Goal: Task Accomplishment & Management: Use online tool/utility

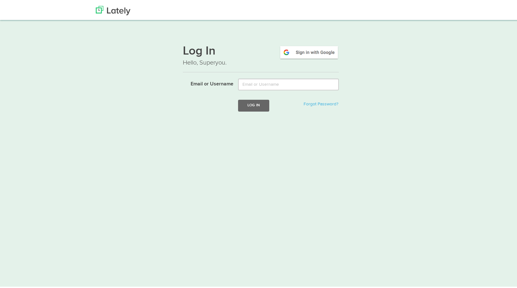
type input "[PERSON_NAME][EMAIL_ADDRESS][DOMAIN_NAME]"
click at [261, 106] on button "Log In" at bounding box center [253, 105] width 31 height 12
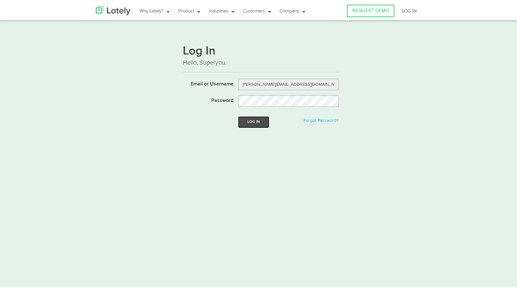
click at [256, 122] on button "Log In" at bounding box center [253, 121] width 31 height 12
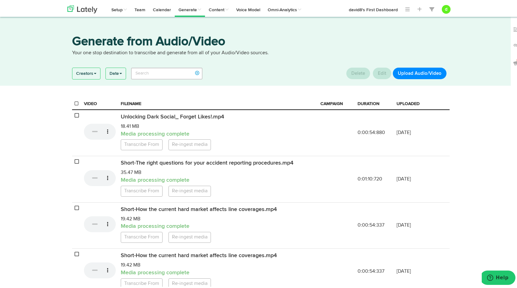
click at [426, 73] on button "Upload Audio/Video" at bounding box center [420, 72] width 54 height 12
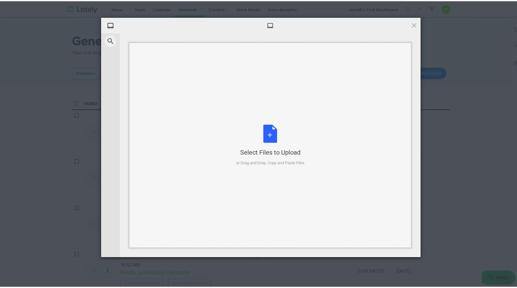
click at [282, 134] on div "Select Files to Upload or Drag and Drop, Copy and Paste Files" at bounding box center [270, 145] width 68 height 42
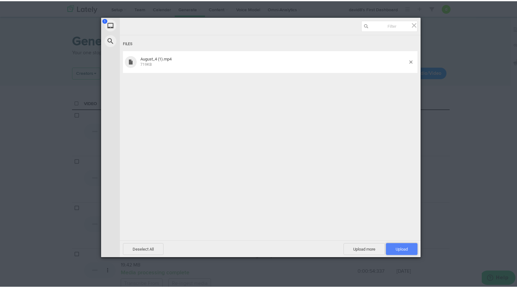
click at [406, 248] on span "Upload 1" at bounding box center [402, 248] width 32 height 12
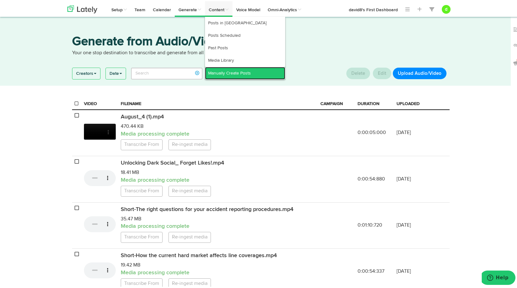
click at [225, 66] on link "Manually Create Posts" at bounding box center [245, 72] width 80 height 12
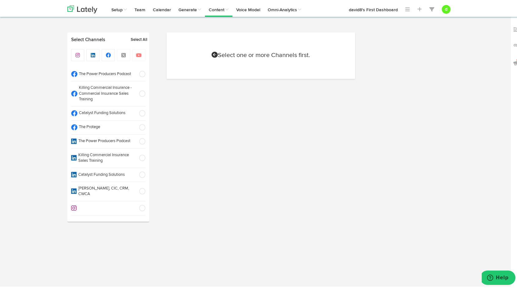
click at [137, 126] on span at bounding box center [140, 126] width 10 height 6
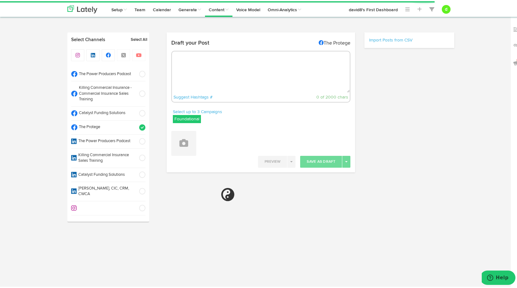
select select "2"
select select "53"
select select "11"
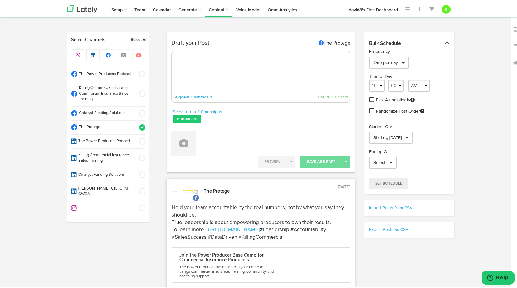
click at [141, 125] on span at bounding box center [140, 126] width 10 height 6
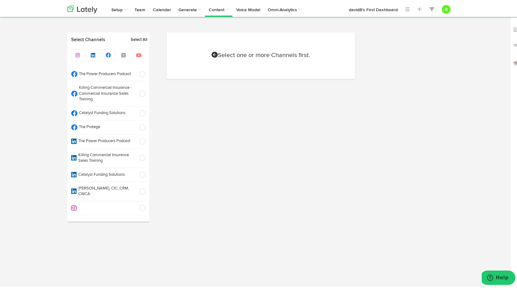
click at [140, 112] on span at bounding box center [140, 112] width 10 height 6
select select "11"
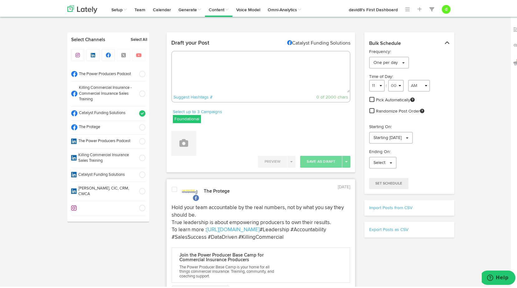
radio input "true"
select select "2"
select select "53"
click at [189, 116] on label "Foundational" at bounding box center [187, 118] width 28 height 8
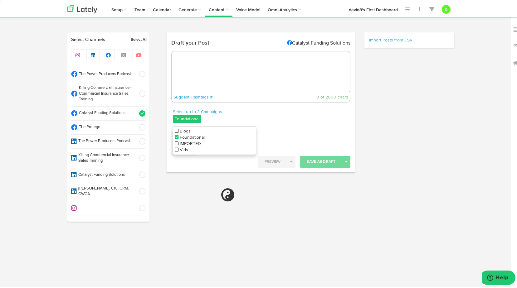
click at [237, 117] on div "Select up to 3 Campaigns Foundational Blogs Foundational IMPORTED Vids" at bounding box center [214, 116] width 83 height 17
drag, startPoint x: 230, startPoint y: 112, endPoint x: 235, endPoint y: 109, distance: 5.6
click at [232, 110] on p "Select up to 3 Campaigns" at bounding box center [214, 111] width 83 height 6
click at [184, 143] on icon at bounding box center [183, 142] width 9 height 9
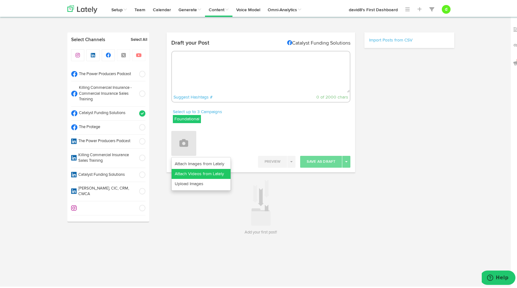
click at [199, 169] on link "Attach Videos from Lately" at bounding box center [201, 173] width 59 height 10
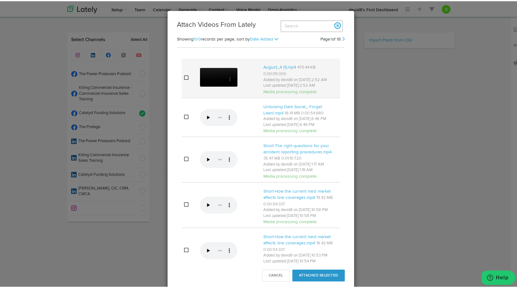
click at [183, 75] on td at bounding box center [190, 76] width 16 height 39
click at [330, 276] on button "Attached Selected" at bounding box center [318, 275] width 52 height 12
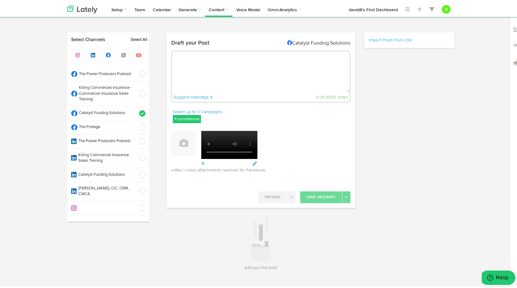
click at [213, 65] on textarea at bounding box center [261, 70] width 178 height 41
paste textarea "Timing is everything when it comes to PEOs. The right one can save an account, …"
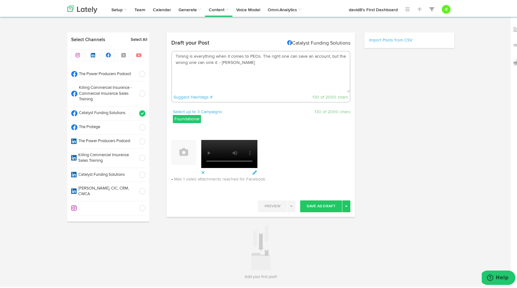
paste textarea "To learn more : [URL][DOMAIN_NAME]"
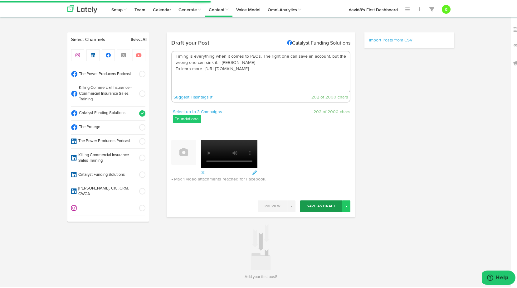
type textarea "Timing is everything when it comes to PEOs. The right one can save an account, …"
click at [325, 203] on button "Save As Draft" at bounding box center [321, 205] width 42 height 12
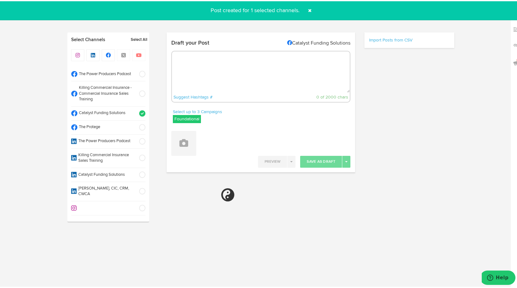
select select "11"
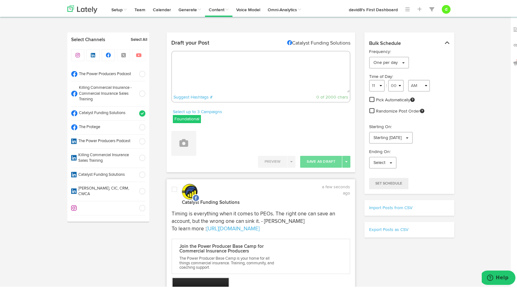
click at [172, 188] on span at bounding box center [175, 188] width 6 height 6
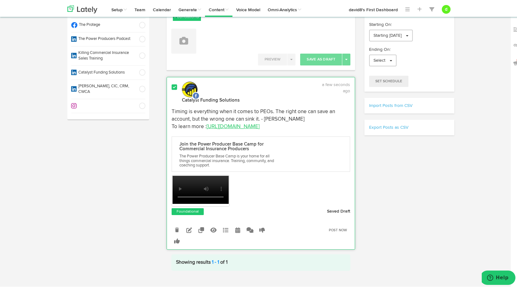
scroll to position [111, 0]
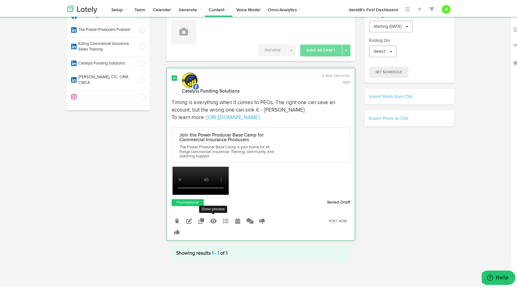
click at [210, 218] on icon at bounding box center [213, 220] width 6 height 6
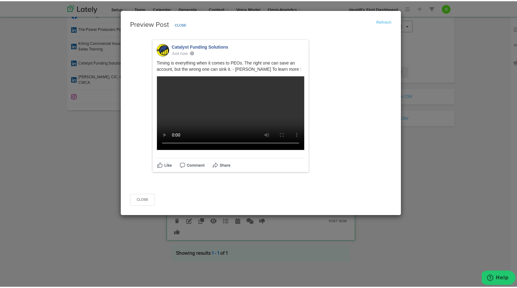
scroll to position [10, 0]
click at [143, 205] on button "Close" at bounding box center [142, 199] width 25 height 12
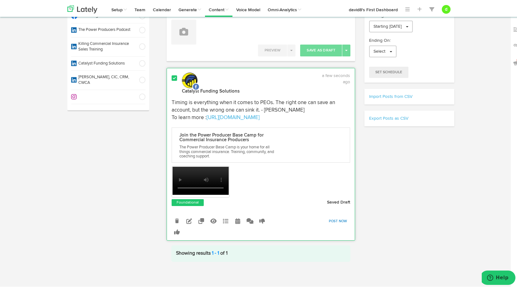
click at [335, 219] on link "Post Now" at bounding box center [338, 220] width 25 height 9
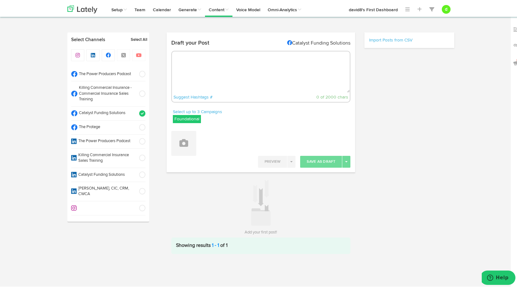
scroll to position [0, 0]
click at [139, 126] on span at bounding box center [140, 126] width 10 height 6
click at [142, 112] on span at bounding box center [140, 112] width 10 height 6
click at [209, 72] on textarea at bounding box center [261, 70] width 178 height 41
paste textarea ""Explore how AI can transform your agency’s operations—boost efficiency, reduce…"
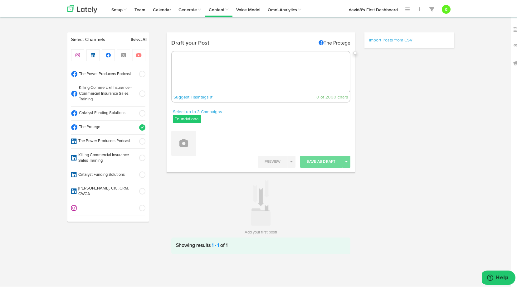
type textarea ""Explore how AI can transform your agency’s operations—boost efficiency, reduce…"
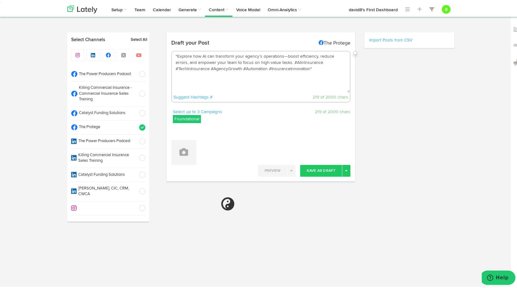
select select "11"
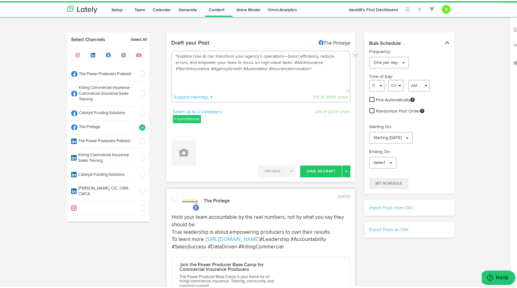
click at [186, 119] on label "Foundational" at bounding box center [187, 118] width 28 height 8
click at [175, 130] on icon at bounding box center [177, 130] width 4 height 4
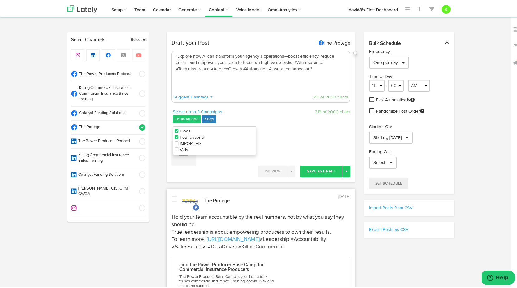
click at [175, 134] on icon at bounding box center [177, 136] width 4 height 4
click at [275, 115] on div "Select up to 3 Campaigns Blogs Blogs Foundational IMPORTED Vids 219 of 2000 cha…" at bounding box center [261, 116] width 189 height 17
click at [276, 63] on textarea ""Explore how AI can transform your agency’s operations—boost efficiency, reduce…" at bounding box center [261, 70] width 178 height 41
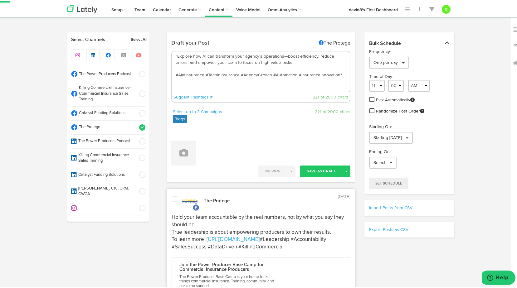
click at [251, 67] on textarea ""Explore how AI can transform your agency’s operations—boost efficiency, reduce…" at bounding box center [261, 70] width 178 height 41
paste textarea "[URL][DOMAIN_NAME]"
click at [175, 53] on textarea ""Explore how AI can transform your agency’s operations—boost efficiency, reduce…" at bounding box center [261, 70] width 178 height 41
click at [341, 72] on textarea "Explore how AI can transform your agency’s operations—boost efficiency, reduce …" at bounding box center [261, 70] width 178 height 41
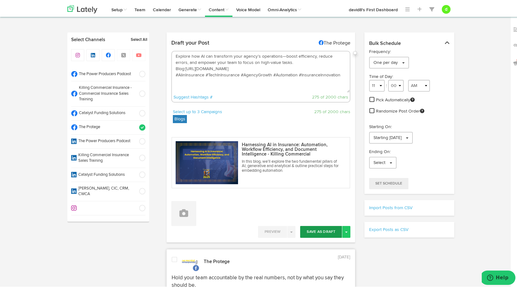
type textarea "Explore how AI can transform your agency’s operations—boost efficiency, reduce …"
click at [321, 231] on button "Save As Draft" at bounding box center [321, 231] width 42 height 12
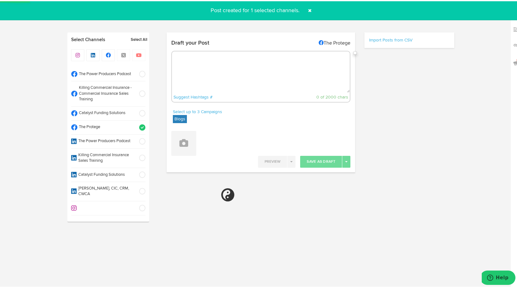
select select "11"
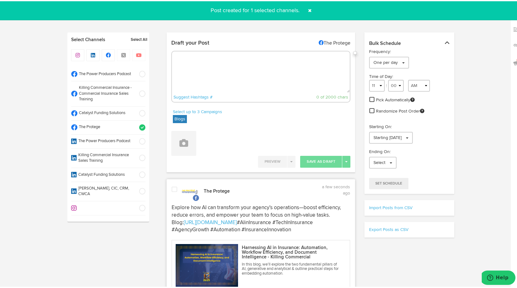
click at [174, 187] on span at bounding box center [175, 188] width 6 height 6
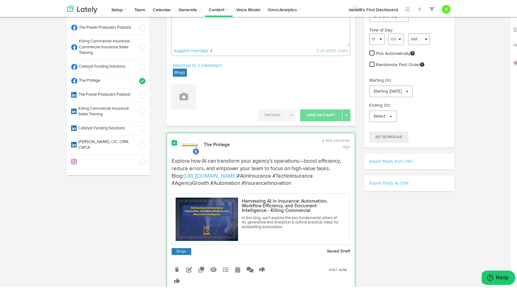
scroll to position [62, 0]
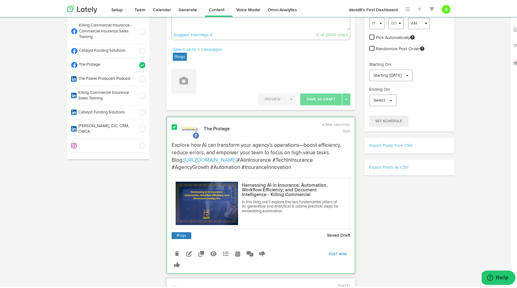
click at [335, 258] on link "Post Now" at bounding box center [338, 253] width 25 height 9
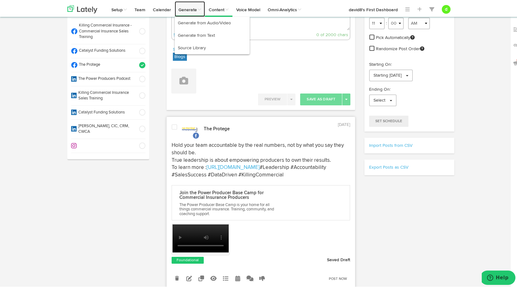
click at [196, 8] on link "Generate" at bounding box center [190, 8] width 30 height 16
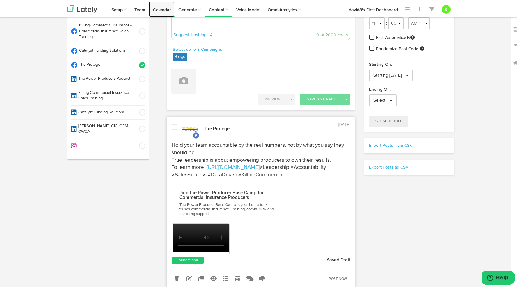
click at [159, 10] on link "Calendar" at bounding box center [162, 8] width 26 height 16
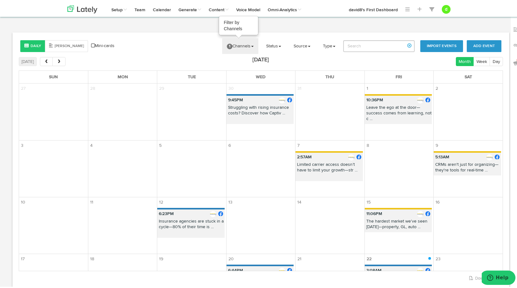
click at [247, 45] on link "1 Channels" at bounding box center [240, 45] width 36 height 16
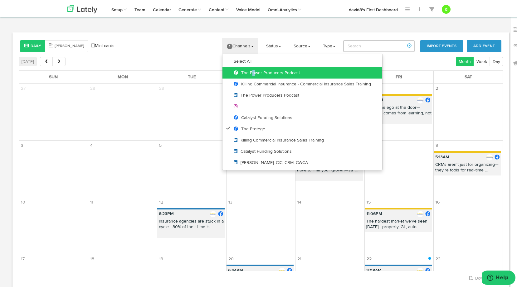
click at [249, 68] on link "The Power Producers Podcast" at bounding box center [302, 71] width 160 height 11
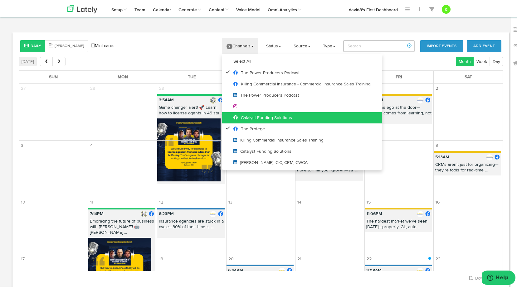
drag, startPoint x: 249, startPoint y: 68, endPoint x: 250, endPoint y: 117, distance: 49.0
click at [250, 117] on span "Catalyst Funding Solutions" at bounding box center [262, 117] width 59 height 4
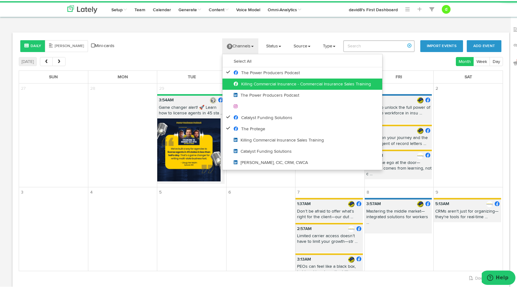
click at [255, 81] on span "Killing Commercial Insurance - Commercial Insurance Sales Training" at bounding box center [302, 83] width 137 height 4
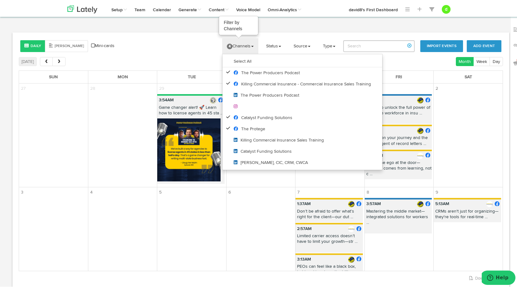
click at [238, 41] on link "4 Channels" at bounding box center [240, 45] width 36 height 16
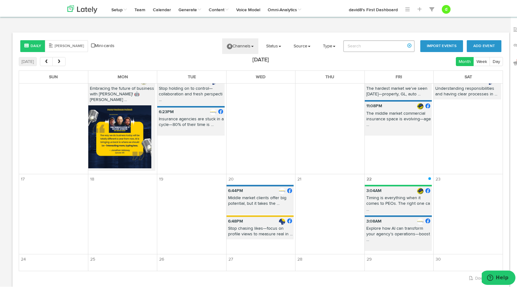
scroll to position [237, 0]
